Goal: Check status: Check status

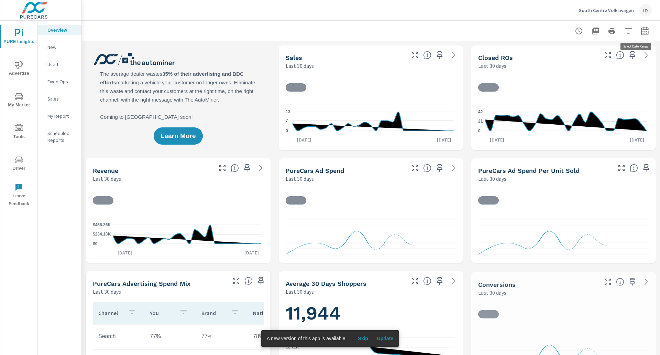
click at [641, 30] on icon "button" at bounding box center [645, 31] width 8 height 8
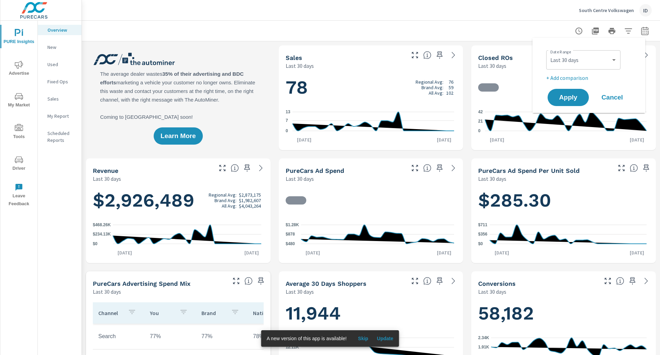
scroll to position [0, 0]
click at [620, 59] on div "Custom Yesterday Last week Last 7 days Last 14 days Last 30 days Last 45 days L…" at bounding box center [583, 59] width 74 height 19
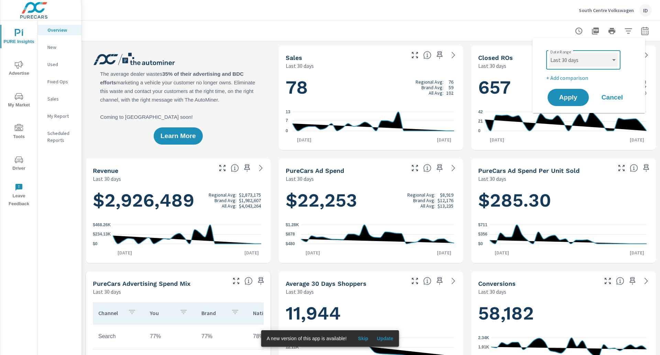
click at [608, 62] on select "Custom Yesterday Last week Last 7 days Last 14 days Last 30 days Last 45 days L…" at bounding box center [583, 60] width 69 height 14
click at [549, 53] on select "Custom Yesterday Last week Last 7 days Last 14 days Last 30 days Last 45 days L…" at bounding box center [583, 60] width 69 height 14
select select "Month to date"
click at [576, 94] on span "Apply" at bounding box center [568, 97] width 28 height 7
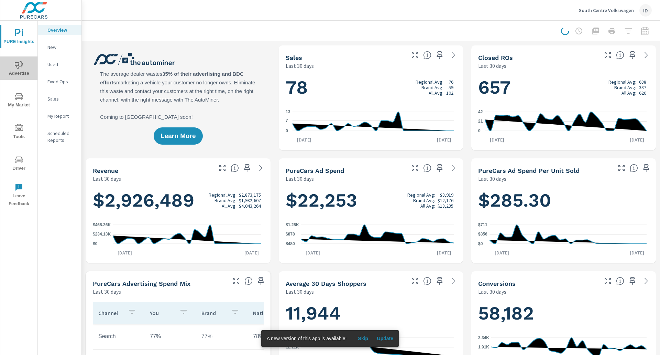
click at [18, 69] on span "Advertise" at bounding box center [18, 69] width 33 height 17
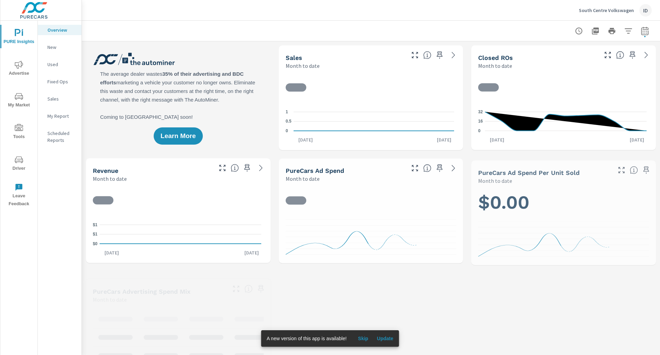
scroll to position [0, 0]
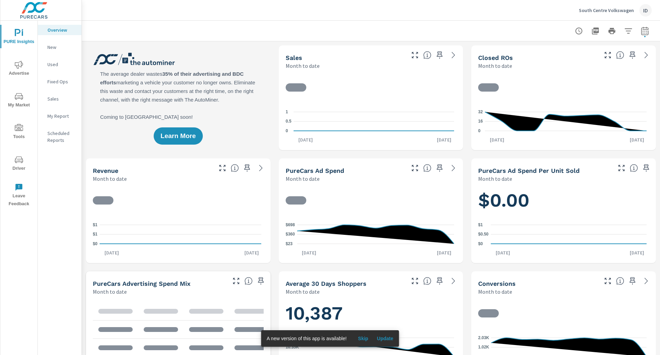
click at [24, 64] on span "Advertise" at bounding box center [18, 69] width 33 height 17
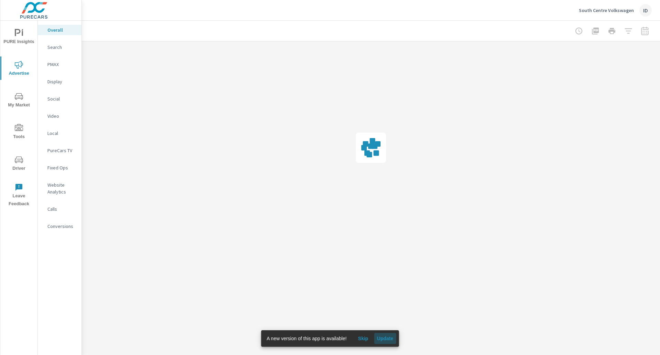
click at [388, 334] on button "Update" at bounding box center [385, 338] width 22 height 11
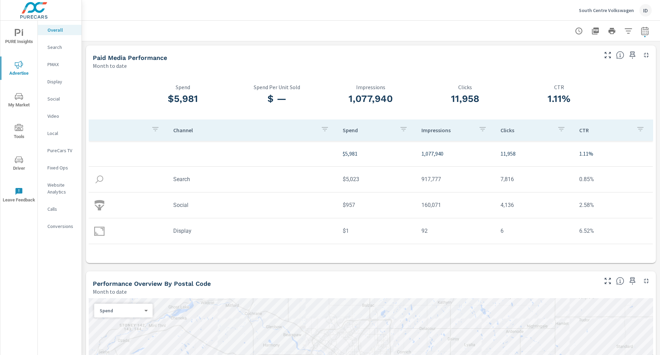
click at [641, 32] on icon "button" at bounding box center [645, 31] width 8 height 8
select select "Month to date"
click at [575, 78] on p "+ Add comparison" at bounding box center [590, 78] width 88 height 8
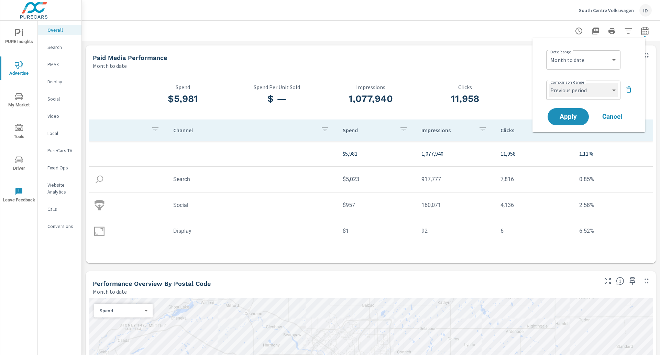
click at [575, 93] on select "Custom Previous period Previous month Previous year" at bounding box center [583, 90] width 69 height 14
click at [549, 83] on select "Custom Previous period Previous month Previous year" at bounding box center [583, 90] width 69 height 14
select select "Previous year"
click at [567, 117] on span "Apply" at bounding box center [568, 116] width 28 height 7
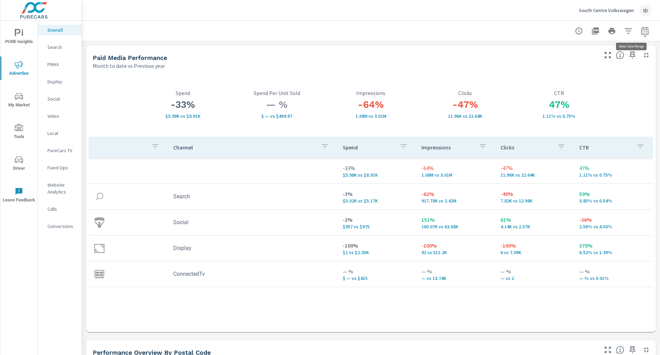
click at [641, 30] on icon "button" at bounding box center [645, 31] width 8 height 8
select select "Month to date"
select select "Previous year"
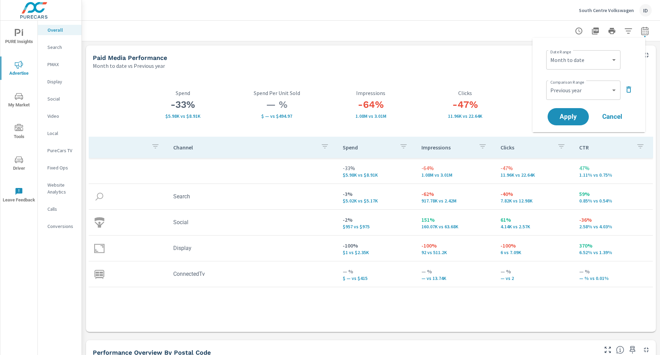
click at [491, 49] on div "Paid Media Performance Month to date vs Previous year" at bounding box center [343, 57] width 514 height 24
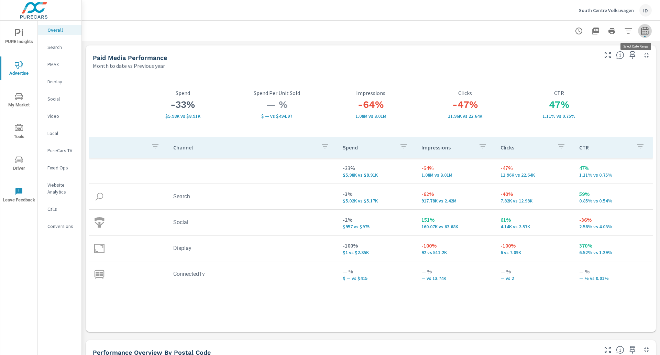
click at [638, 28] on button "button" at bounding box center [645, 31] width 14 height 14
select select "Month to date"
select select "Previous year"
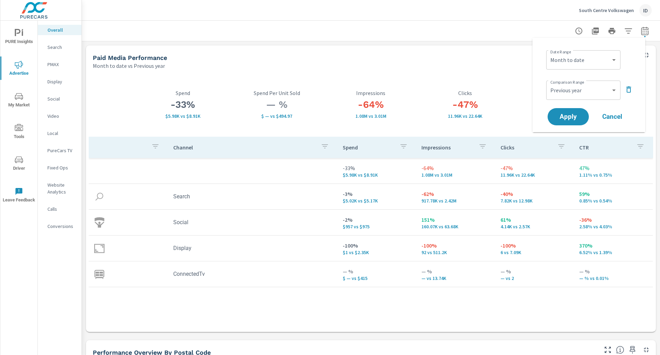
click at [440, 78] on div "-47% 11.96K vs 22.64K Clicks" at bounding box center [465, 104] width 94 height 64
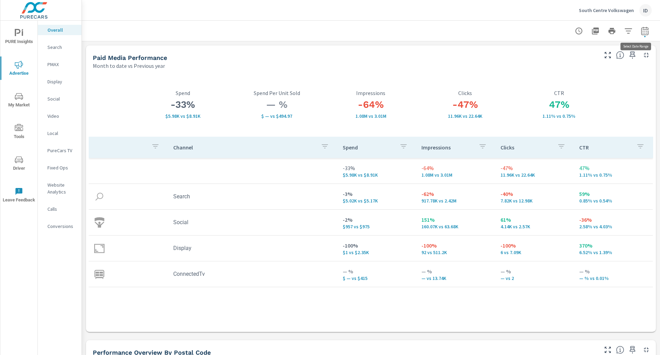
click at [641, 26] on button "button" at bounding box center [645, 31] width 14 height 14
select select "Month to date"
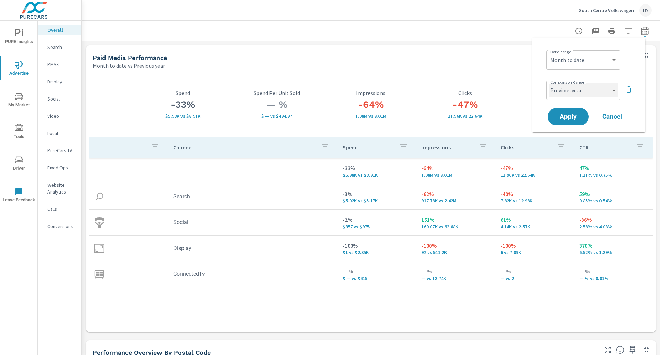
click at [612, 93] on select "Custom Previous period Previous month Previous year" at bounding box center [583, 90] width 69 height 14
click at [549, 83] on select "Custom Previous period Previous month Previous year" at bounding box center [583, 90] width 69 height 14
select select "Previous period"
click at [565, 113] on span "Apply" at bounding box center [568, 116] width 28 height 7
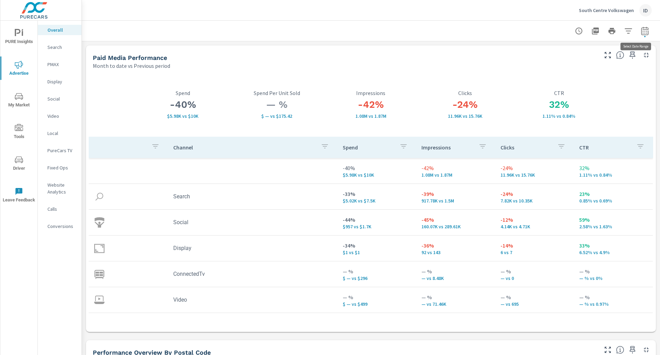
click at [641, 25] on button "button" at bounding box center [645, 31] width 14 height 14
select select "Month to date"
select select "Previous period"
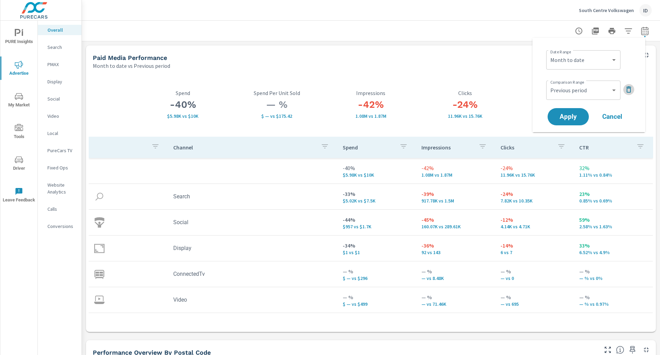
click at [629, 89] on icon "button" at bounding box center [629, 89] width 8 height 8
click at [562, 90] on button "Apply" at bounding box center [568, 97] width 43 height 18
